Goal: Browse casually

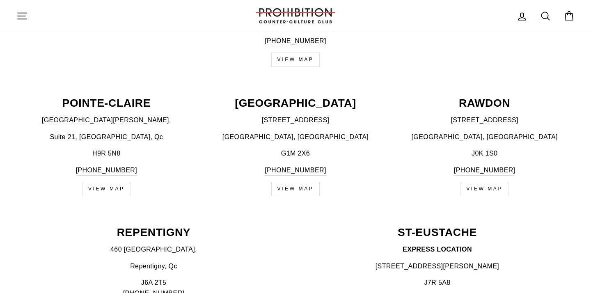
scroll to position [938, 0]
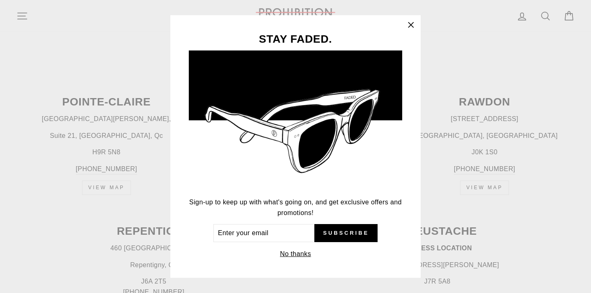
click at [414, 18] on button ""Close (esc)"" at bounding box center [411, 25] width 20 height 20
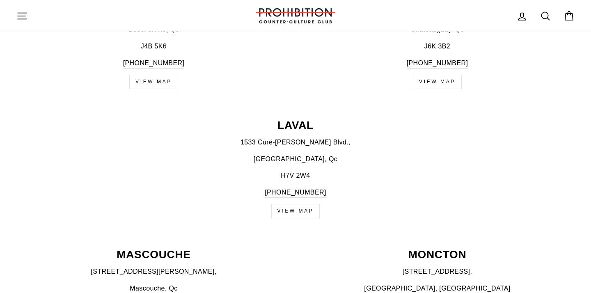
scroll to position [0, 0]
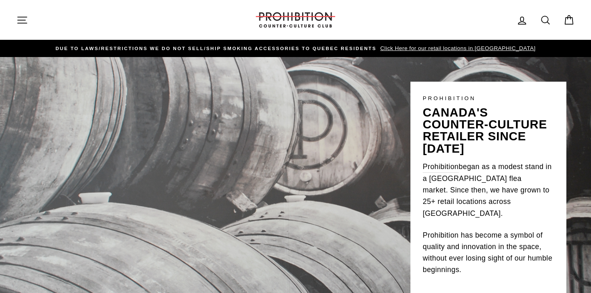
click at [19, 24] on icon "button" at bounding box center [21, 19] width 11 height 11
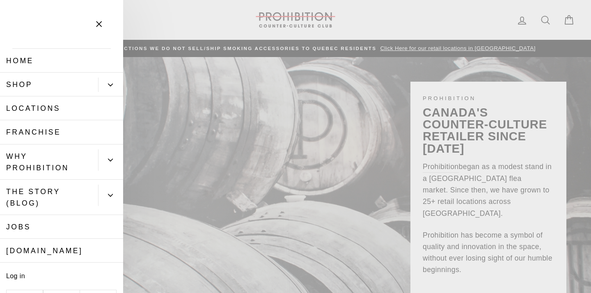
scroll to position [23, 0]
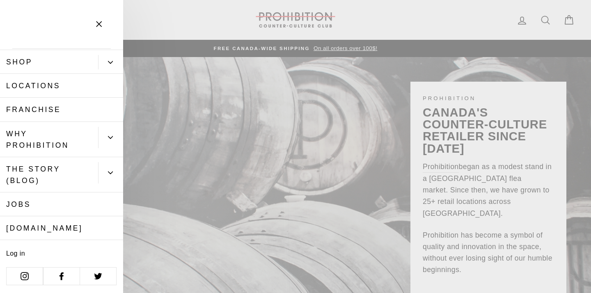
click at [53, 205] on link "Jobs" at bounding box center [61, 204] width 123 height 24
click at [47, 145] on link "WHY PROHIBITION" at bounding box center [49, 139] width 98 height 35
click at [58, 87] on link "Locations" at bounding box center [61, 86] width 123 height 24
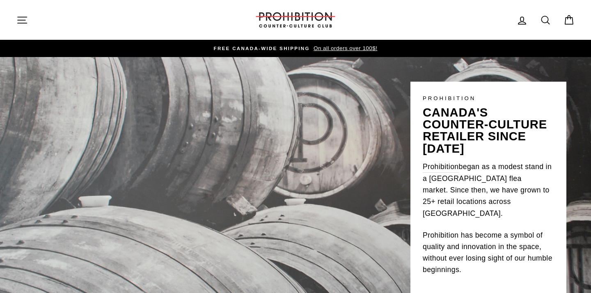
click at [20, 13] on button "Site navigation" at bounding box center [21, 20] width 21 height 18
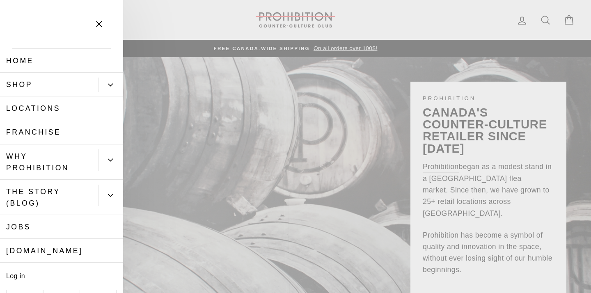
click at [109, 89] on button "Primary" at bounding box center [110, 85] width 25 height 14
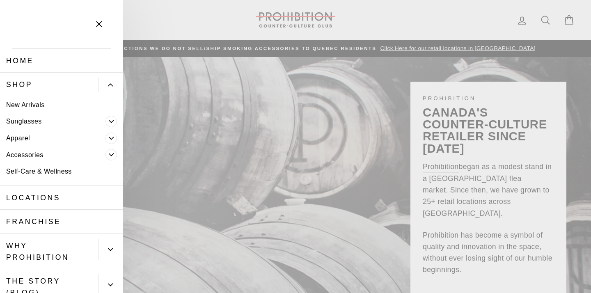
click at [49, 106] on link "New Arrivals" at bounding box center [61, 104] width 123 height 17
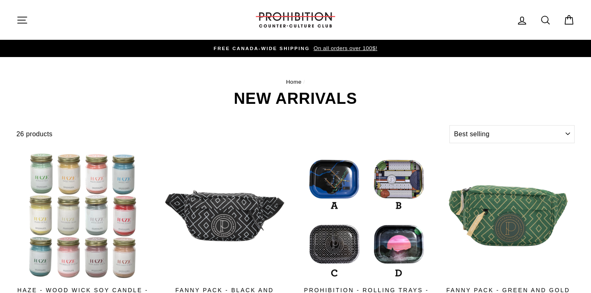
select select "best-selling"
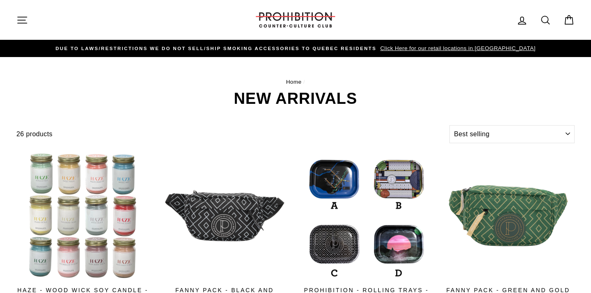
click at [14, 13] on button "Site navigation" at bounding box center [21, 20] width 21 height 18
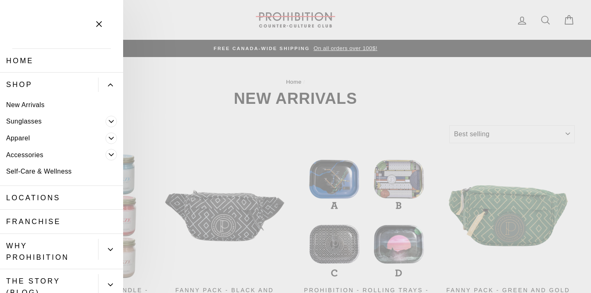
click at [17, 122] on link "Sunglasses" at bounding box center [52, 121] width 105 height 17
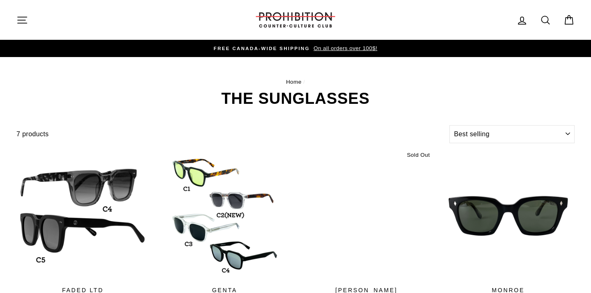
select select "best-selling"
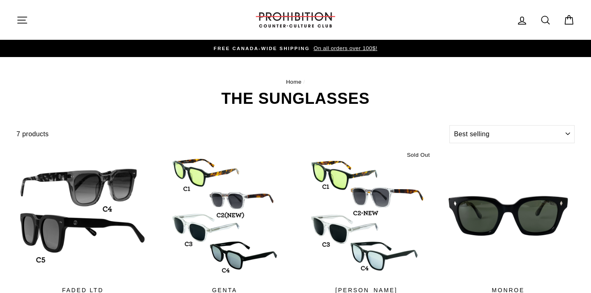
click at [27, 17] on icon "button" at bounding box center [21, 19] width 11 height 11
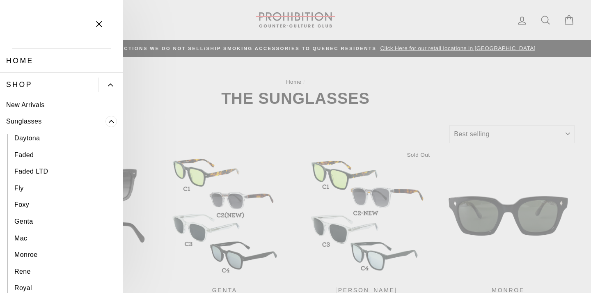
click at [111, 124] on span "Primary" at bounding box center [110, 121] width 11 height 11
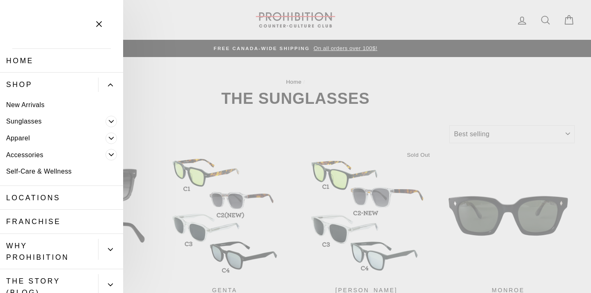
drag, startPoint x: 112, startPoint y: 142, endPoint x: 112, endPoint y: 151, distance: 8.6
click at [112, 151] on ul "New Arrivals Sunglasses" at bounding box center [61, 140] width 123 height 89
click at [112, 159] on span "Primary" at bounding box center [110, 154] width 11 height 11
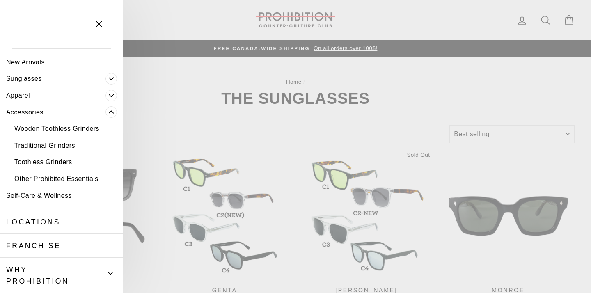
scroll to position [43, 0]
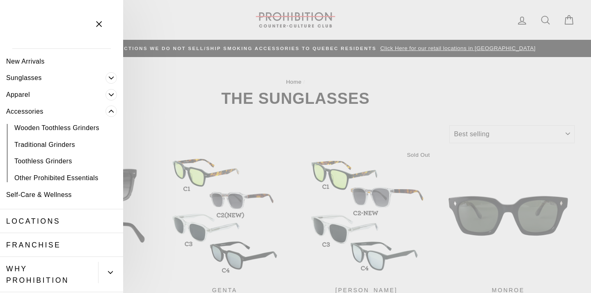
click at [65, 181] on link "Other Prohibited Essentials" at bounding box center [61, 177] width 123 height 17
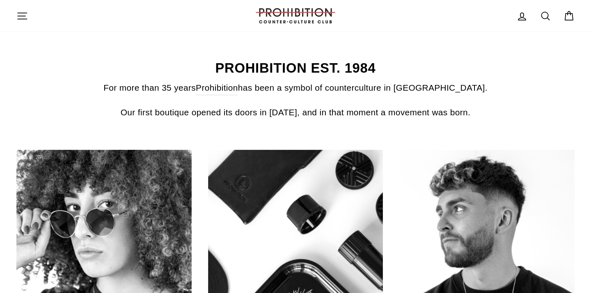
scroll to position [338, 0]
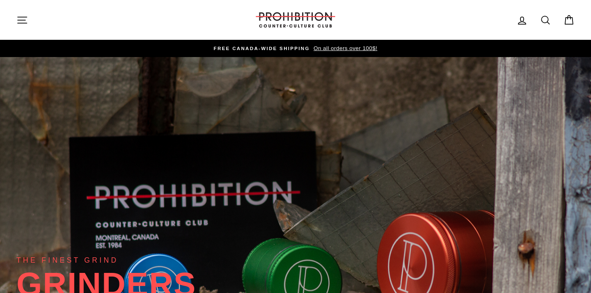
click at [23, 13] on button "Site navigation" at bounding box center [21, 20] width 21 height 18
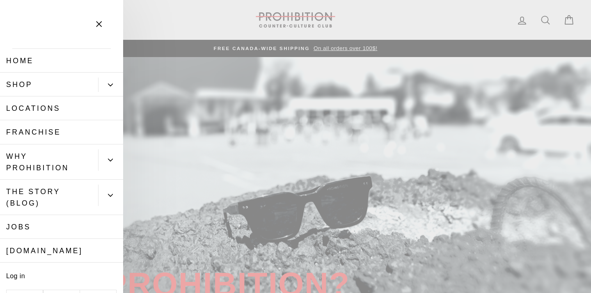
click at [110, 87] on icon "Primary" at bounding box center [110, 84] width 5 height 5
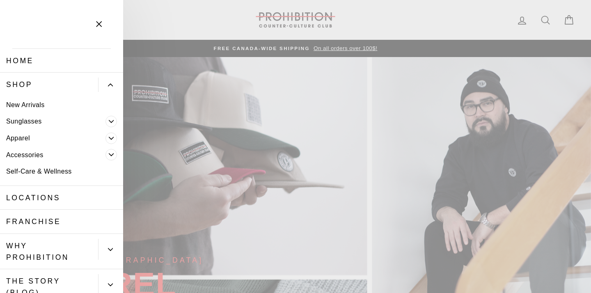
click at [111, 159] on span "Primary" at bounding box center [110, 154] width 11 height 11
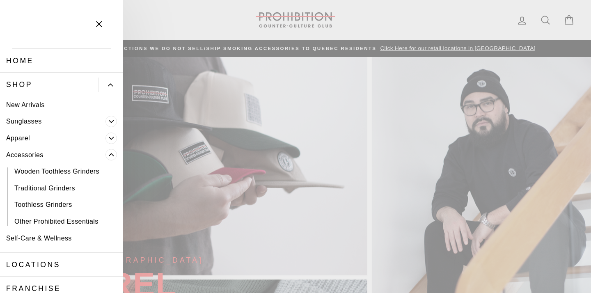
click at [33, 157] on link "Accessories" at bounding box center [52, 154] width 105 height 17
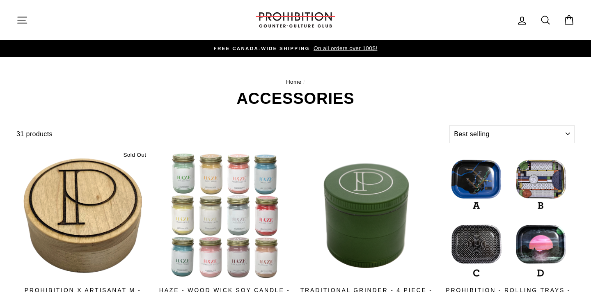
select select "best-selling"
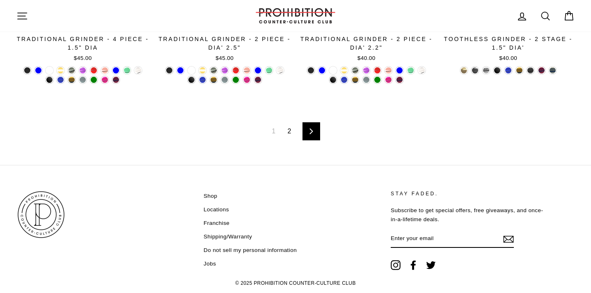
scroll to position [1419, 0]
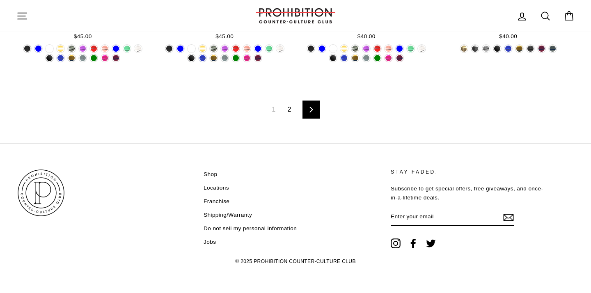
click at [291, 105] on link "2" at bounding box center [290, 109] width 14 height 13
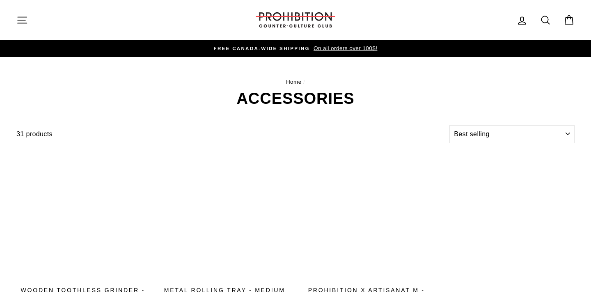
select select "best-selling"
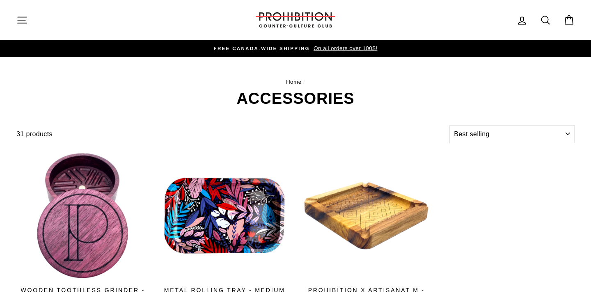
click at [292, 129] on div "31 products" at bounding box center [231, 134] width 430 height 11
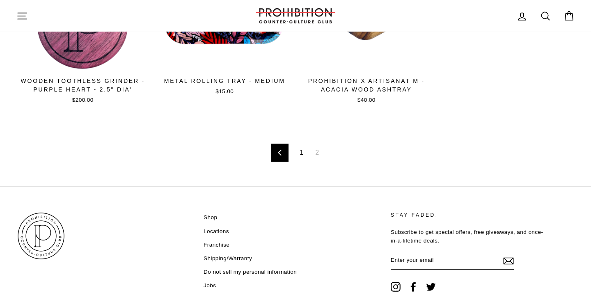
scroll to position [210, 0]
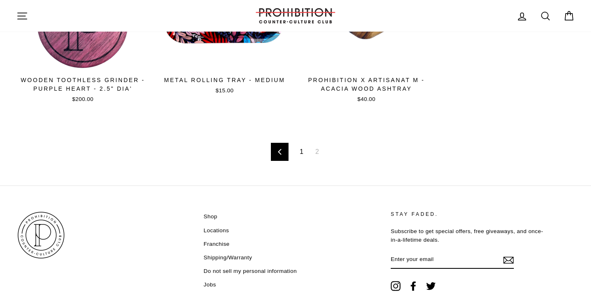
click at [301, 145] on link "1" at bounding box center [302, 151] width 14 height 13
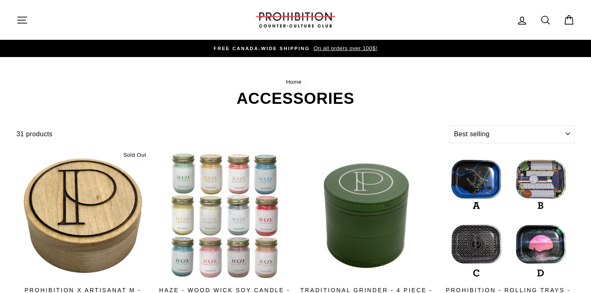
select select "best-selling"
click at [19, 16] on icon "button" at bounding box center [21, 19] width 11 height 11
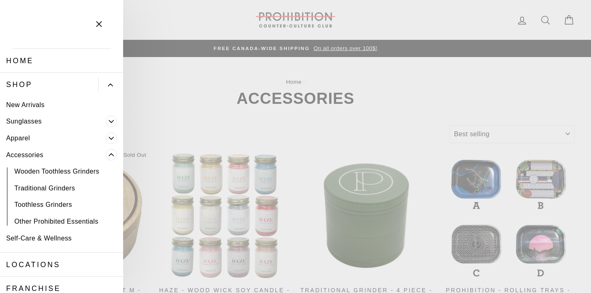
click at [66, 242] on link "Self-Care & Wellness" at bounding box center [61, 238] width 123 height 17
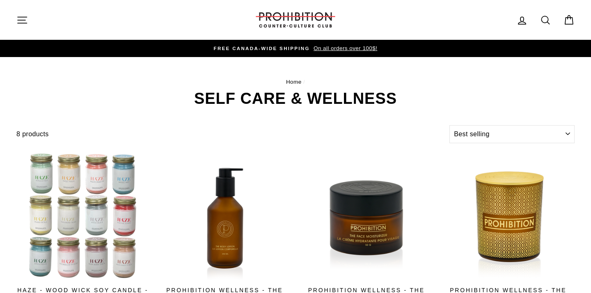
select select "best-selling"
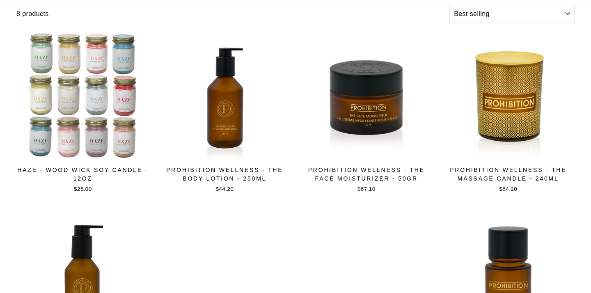
scroll to position [196, 0]
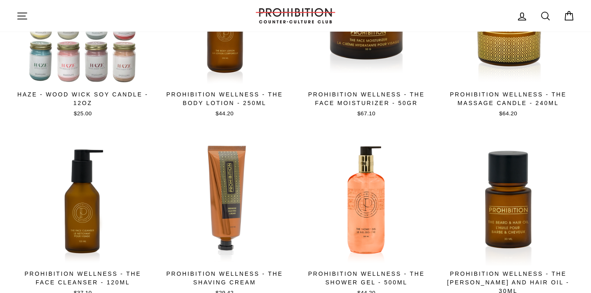
click at [16, 10] on icon "button" at bounding box center [21, 15] width 11 height 11
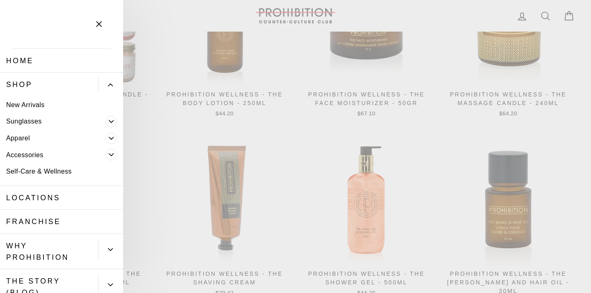
click at [109, 153] on icon "Primary" at bounding box center [111, 154] width 5 height 5
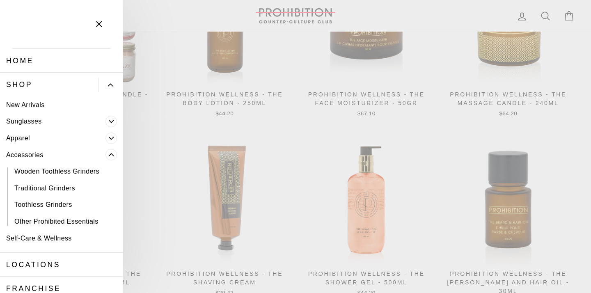
click at [81, 176] on link "Wooden Toothless Grinders" at bounding box center [61, 171] width 123 height 17
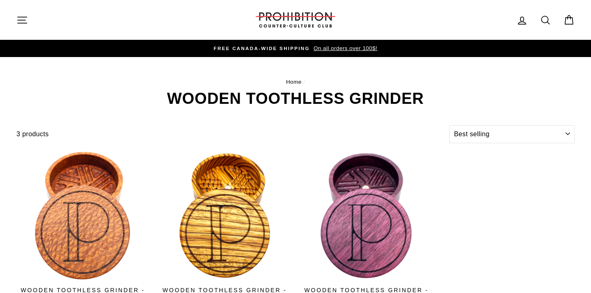
select select "best-selling"
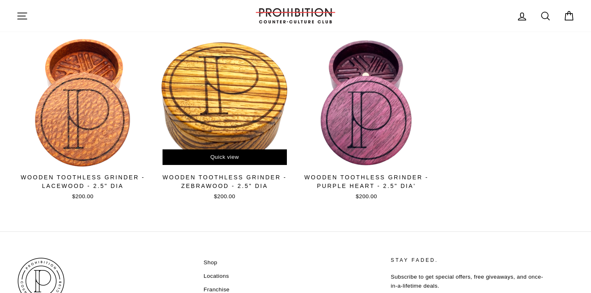
scroll to position [112, 0]
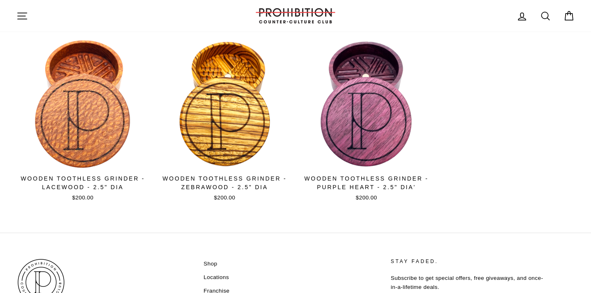
click at [19, 14] on icon "button" at bounding box center [21, 15] width 11 height 11
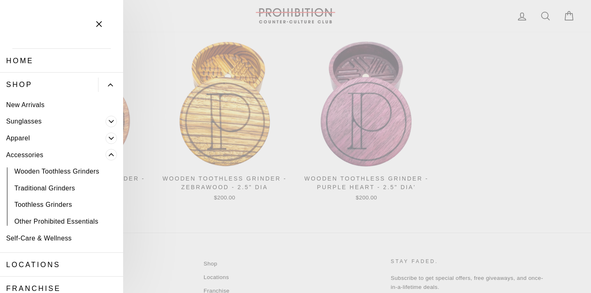
click at [58, 191] on link "Traditional Grinders" at bounding box center [61, 188] width 123 height 17
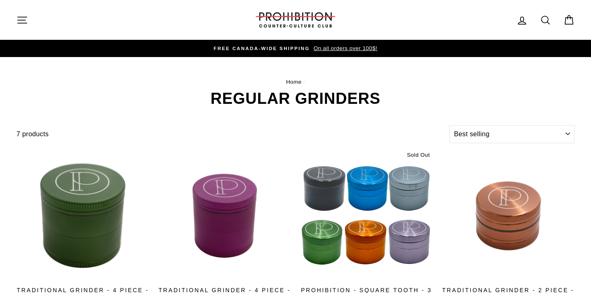
select select "best-selling"
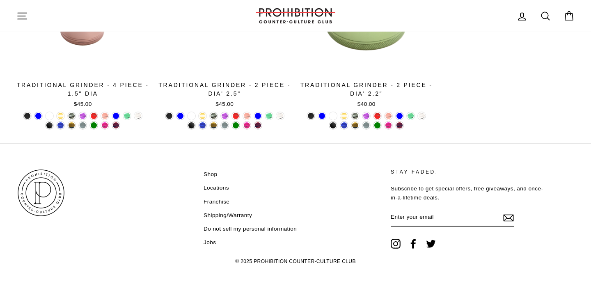
scroll to position [405, 0]
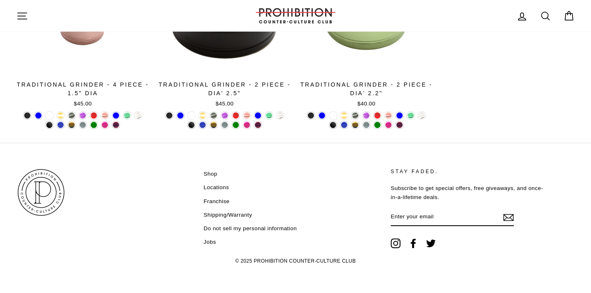
click at [21, 20] on icon "button" at bounding box center [21, 15] width 11 height 11
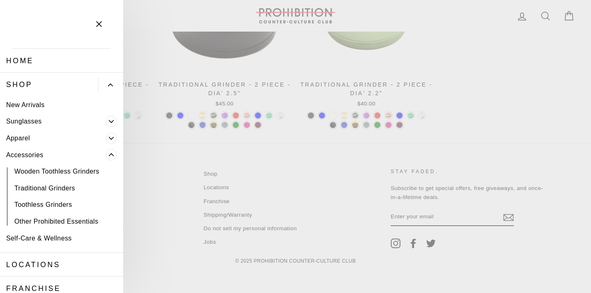
click at [29, 201] on link "Toothless Grinders" at bounding box center [61, 204] width 123 height 17
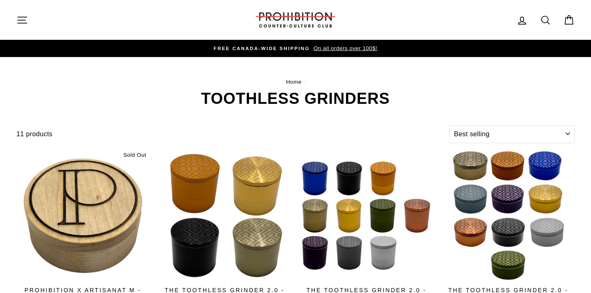
select select "best-selling"
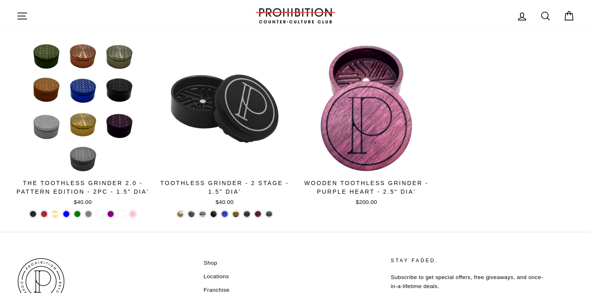
scroll to position [488, 0]
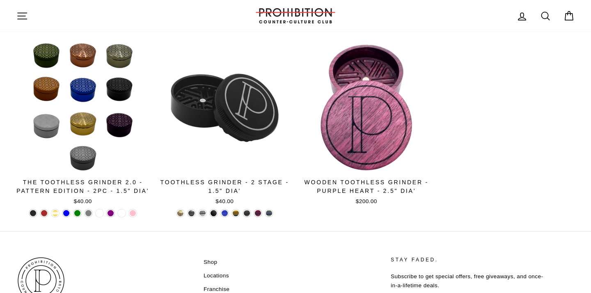
click at [26, 23] on button "Site navigation" at bounding box center [21, 16] width 21 height 18
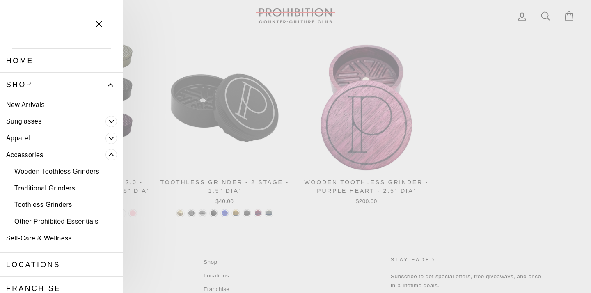
click at [64, 221] on link "Other Prohibited Essentials" at bounding box center [61, 221] width 123 height 17
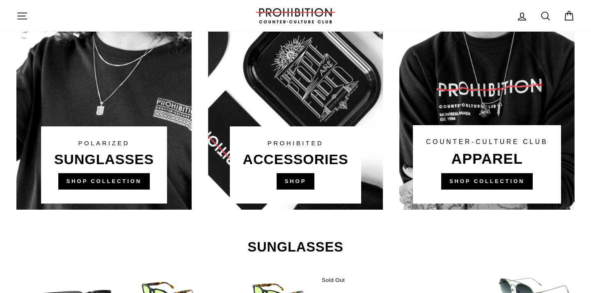
scroll to position [578, 0]
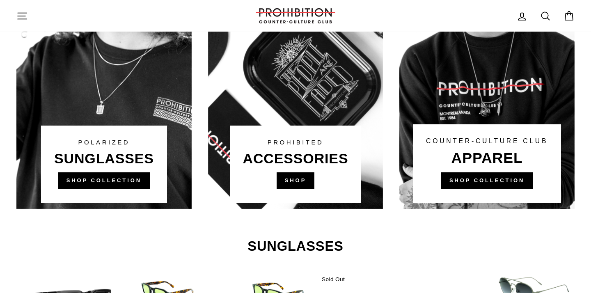
click at [288, 176] on link at bounding box center [295, 53] width 175 height 312
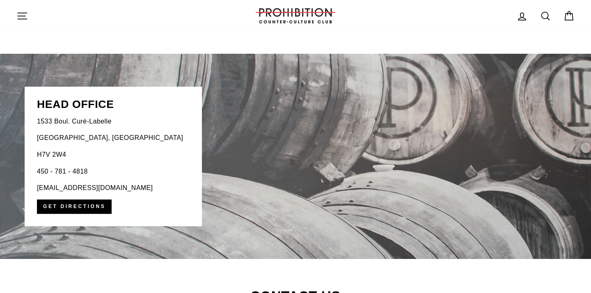
scroll to position [1643, 0]
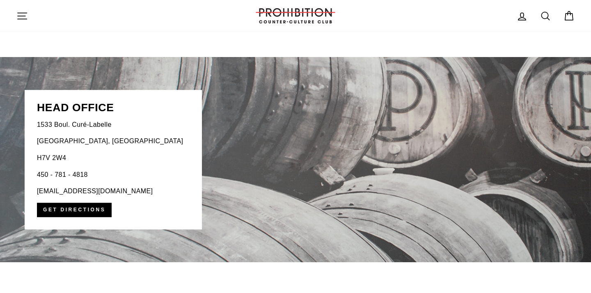
drag, startPoint x: 40, startPoint y: 104, endPoint x: 111, endPoint y: 98, distance: 71.2
click at [113, 98] on div "HEAD OFFICE 1533 Boul. Curé-Labelle Laval, QC H7V 2W4 450 - 781 - 4818 headoffi…" at bounding box center [113, 159] width 177 height 139
click at [138, 158] on p "H7V 2W4" at bounding box center [113, 158] width 153 height 11
click at [22, 14] on icon "button" at bounding box center [21, 15] width 11 height 11
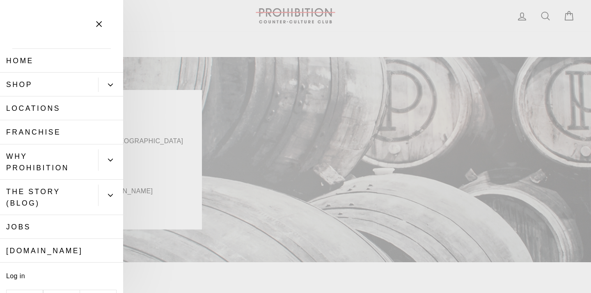
scroll to position [23, 0]
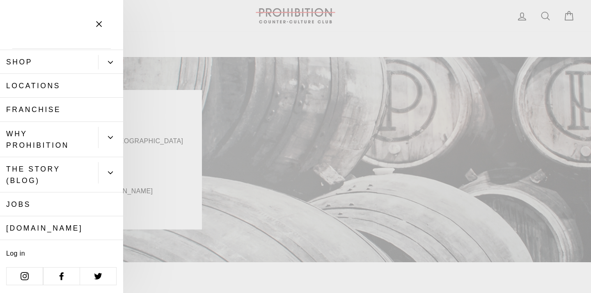
click at [26, 135] on link "WHY PROHIBITION" at bounding box center [49, 139] width 98 height 35
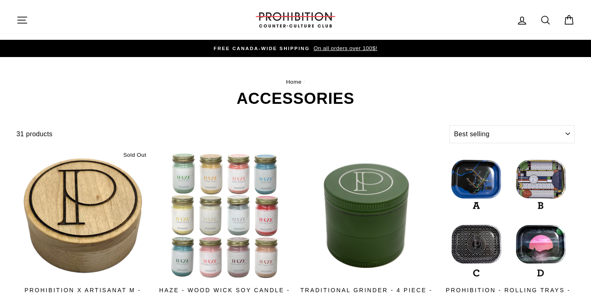
select select "best-selling"
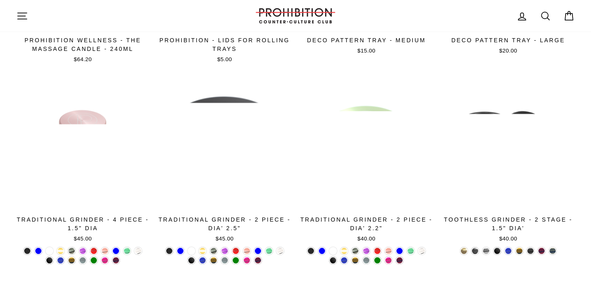
scroll to position [1419, 0]
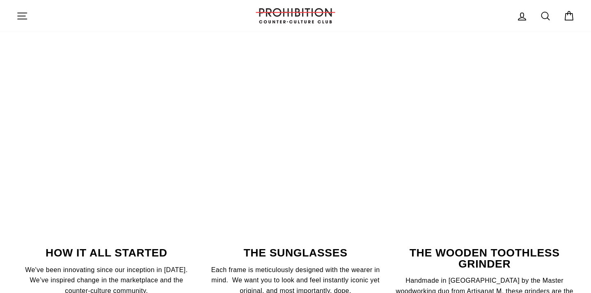
scroll to position [1088, 0]
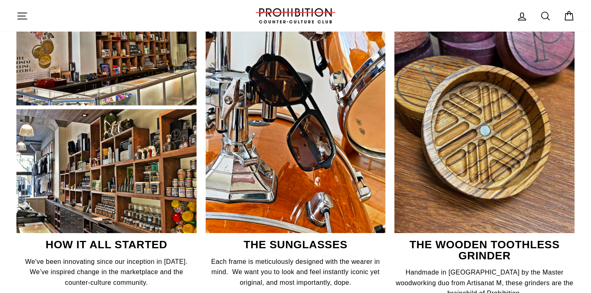
click at [505, 166] on img at bounding box center [484, 113] width 180 height 240
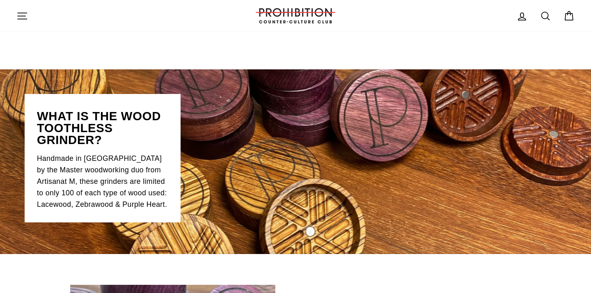
scroll to position [377, 0]
